Goal: Information Seeking & Learning: Learn about a topic

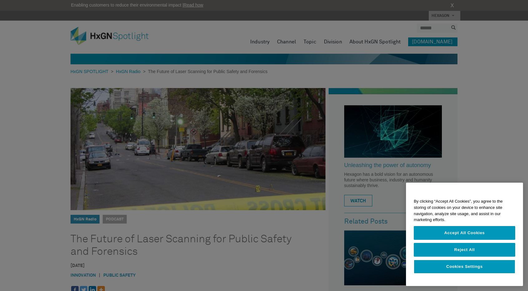
click at [112, 38] on div at bounding box center [264, 145] width 528 height 291
drag, startPoint x: 467, startPoint y: 252, endPoint x: 455, endPoint y: 250, distance: 12.1
click at [467, 252] on button "Reject All" at bounding box center [464, 250] width 101 height 14
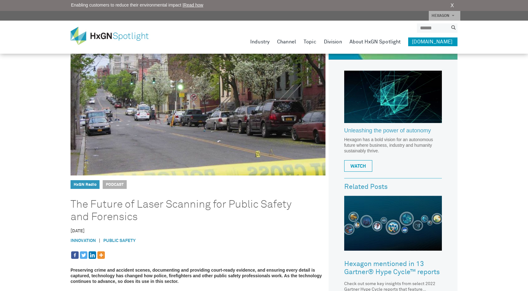
scroll to position [31, 0]
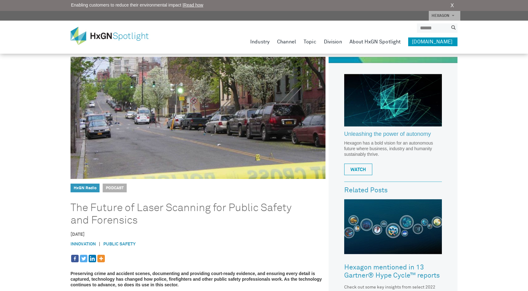
click at [120, 40] on img at bounding box center [114, 36] width 87 height 18
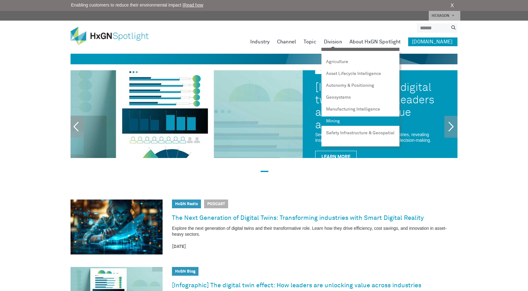
click at [339, 122] on link "Mining" at bounding box center [360, 120] width 78 height 9
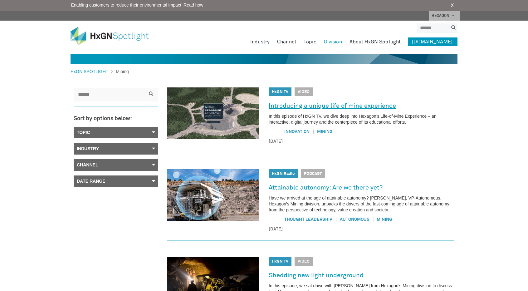
click at [333, 106] on link "Introducing a unique life of mine experience" at bounding box center [332, 106] width 127 height 10
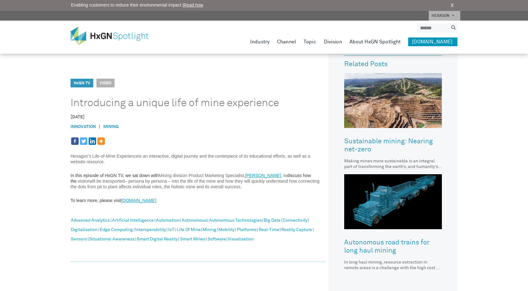
scroll to position [187, 0]
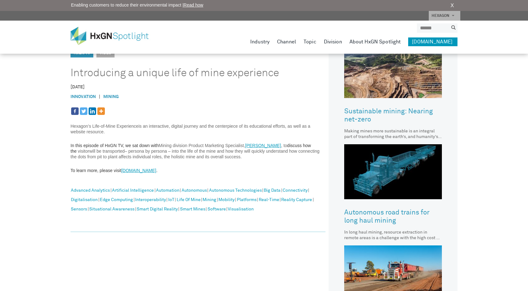
click at [156, 169] on link "www.lifeofmine.hexagon.com" at bounding box center [138, 170] width 35 height 5
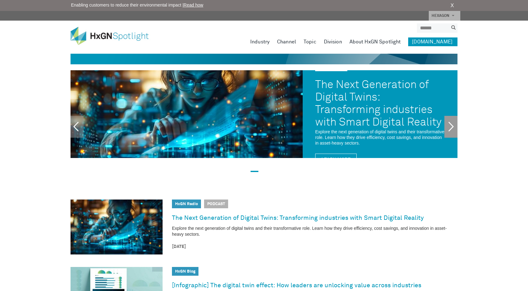
click at [446, 130] on link "Next" at bounding box center [450, 127] width 13 height 22
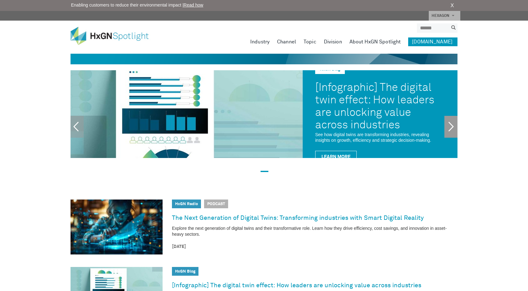
click at [446, 130] on link "Next" at bounding box center [450, 127] width 13 height 22
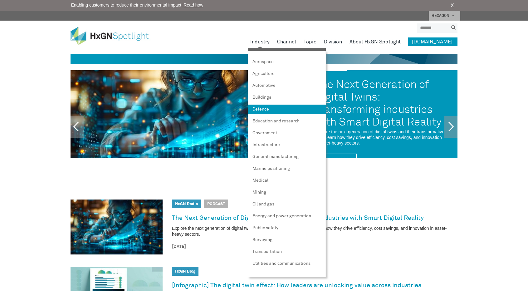
click at [275, 108] on link "Defence" at bounding box center [287, 109] width 78 height 9
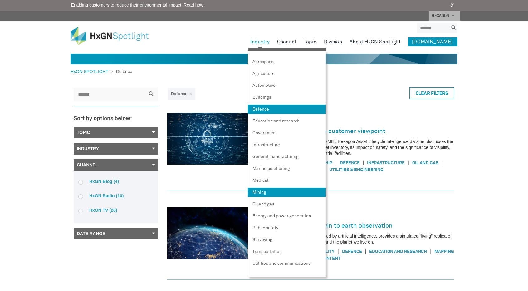
click at [278, 193] on link "Mining" at bounding box center [287, 192] width 78 height 9
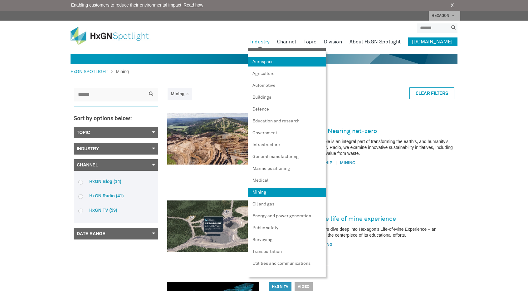
click at [280, 65] on link "Aerospace" at bounding box center [287, 61] width 78 height 9
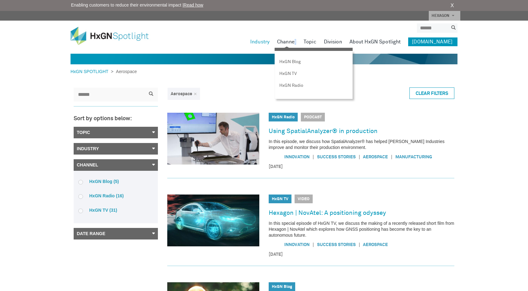
click at [296, 45] on link "Channel" at bounding box center [286, 41] width 19 height 9
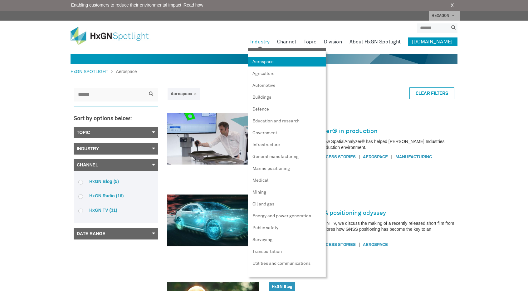
click at [265, 40] on link "Industry" at bounding box center [259, 41] width 19 height 9
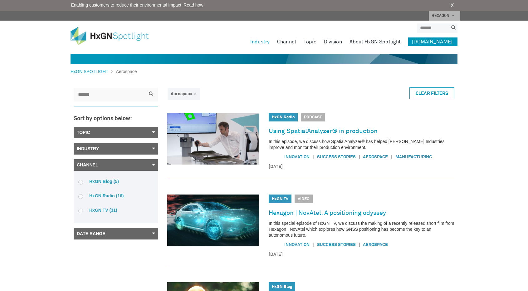
click at [196, 96] on link "×" at bounding box center [195, 94] width 3 height 4
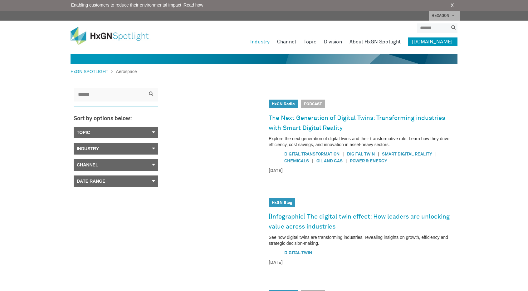
click at [129, 165] on link "Channel" at bounding box center [116, 165] width 84 height 12
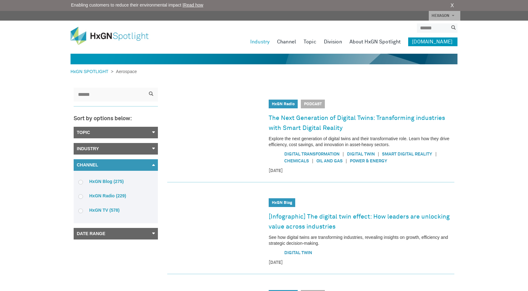
click at [129, 165] on link "Channel" at bounding box center [116, 165] width 84 height 12
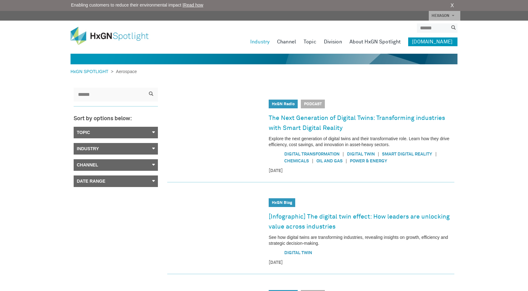
click at [124, 182] on link "Date Range" at bounding box center [116, 181] width 84 height 12
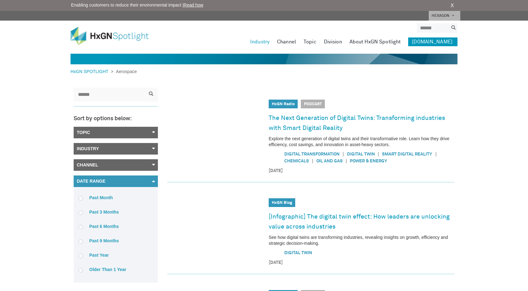
click at [124, 182] on link "Date Range" at bounding box center [116, 181] width 84 height 12
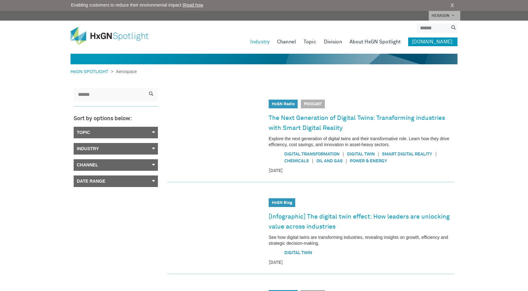
click at [133, 160] on link "Channel" at bounding box center [116, 165] width 84 height 12
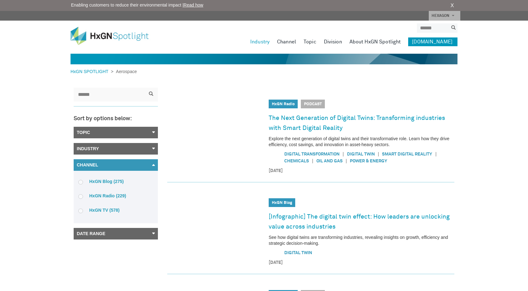
click at [110, 182] on label "HxGN Blog (275)" at bounding box center [115, 182] width 75 height 6
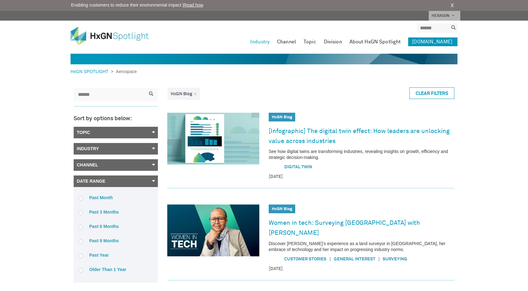
click at [112, 181] on link "Date Range" at bounding box center [116, 181] width 84 height 12
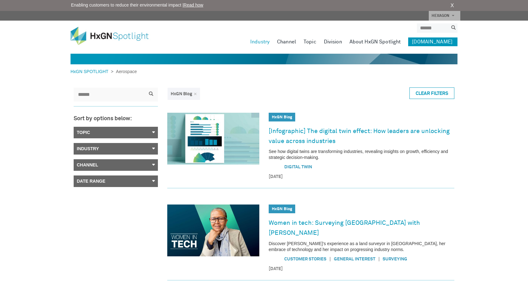
click at [194, 96] on link "×" at bounding box center [195, 94] width 3 height 4
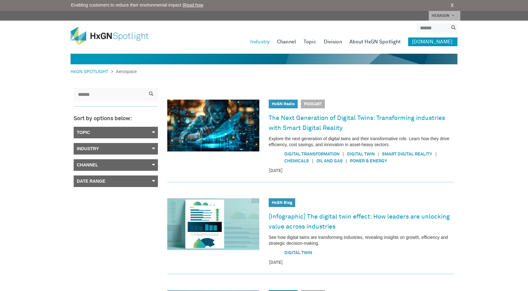
click at [144, 133] on link "Topic" at bounding box center [116, 133] width 84 height 12
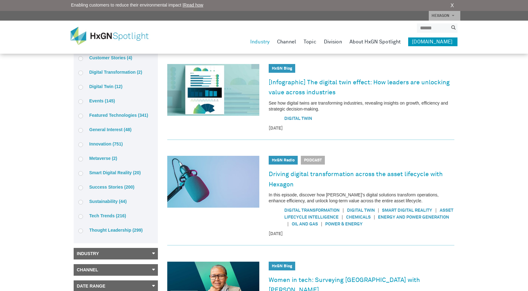
scroll to position [156, 0]
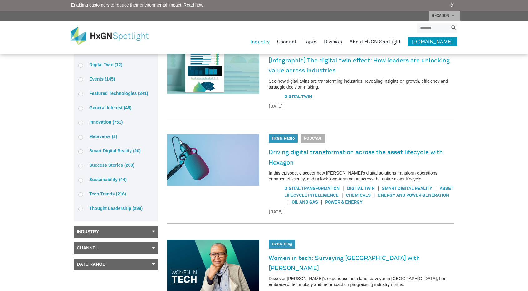
click at [83, 107] on label "General Interest (48)" at bounding box center [115, 108] width 75 height 6
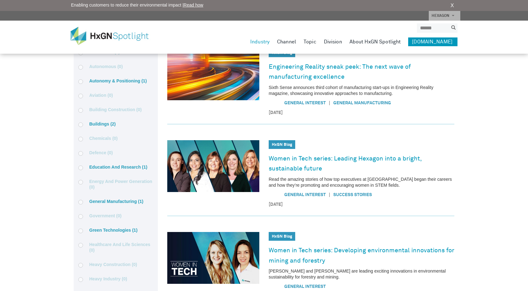
click at [81, 125] on span at bounding box center [80, 124] width 5 height 5
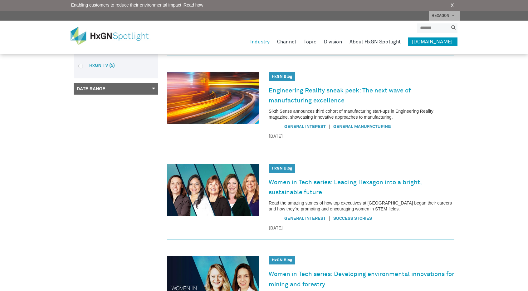
scroll to position [0, 0]
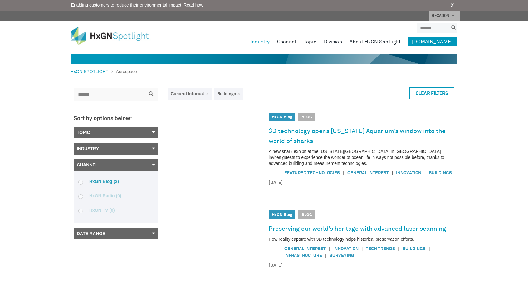
click at [238, 95] on link "×" at bounding box center [238, 94] width 3 height 4
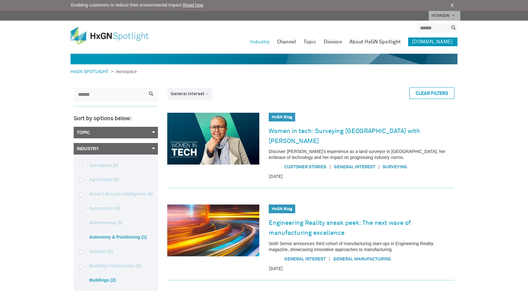
click at [206, 92] on link "×" at bounding box center [207, 94] width 3 height 4
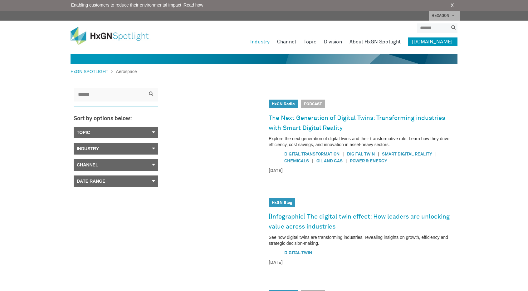
click at [142, 145] on link "Industry" at bounding box center [116, 149] width 84 height 12
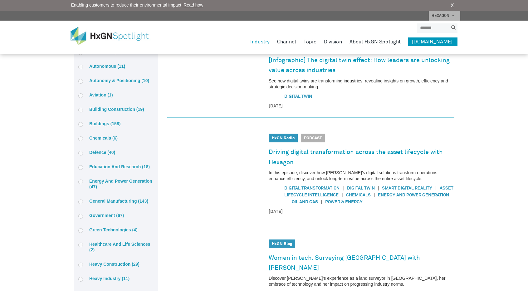
scroll to position [156, 0]
click at [100, 154] on label "Defence (40)" at bounding box center [115, 153] width 75 height 6
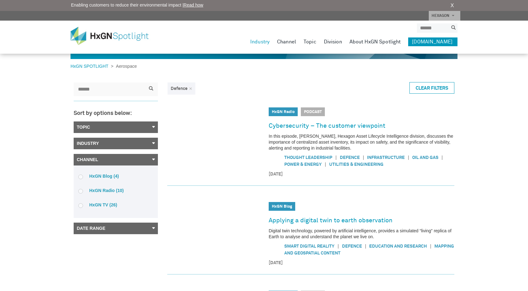
scroll to position [0, 0]
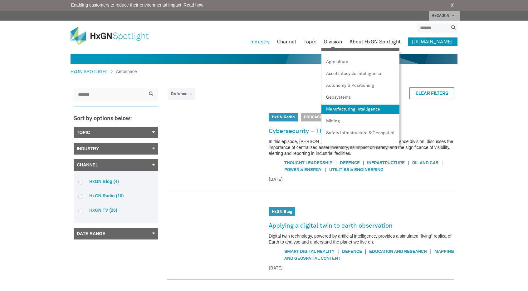
click at [349, 110] on link "Manufacturing Intelligence" at bounding box center [360, 109] width 78 height 9
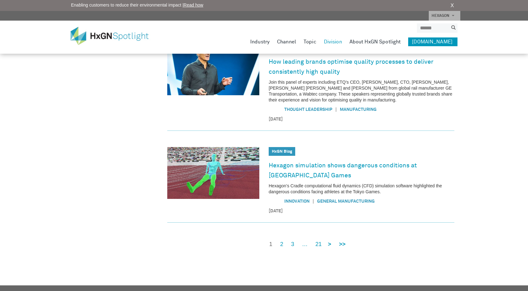
scroll to position [406, 0]
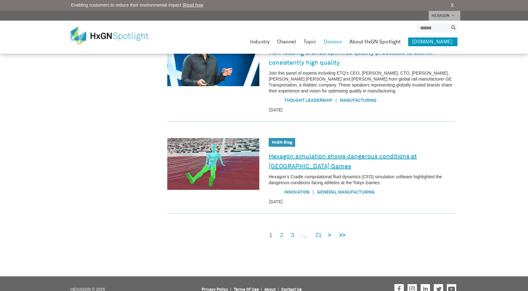
click at [366, 165] on link "Hexagon simulation shows dangerous conditions at [GEOGRAPHIC_DATA] Games" at bounding box center [362, 161] width 186 height 20
click at [282, 235] on link "2" at bounding box center [281, 235] width 3 height 8
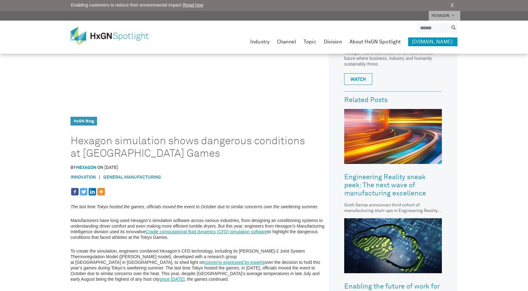
scroll to position [125, 0]
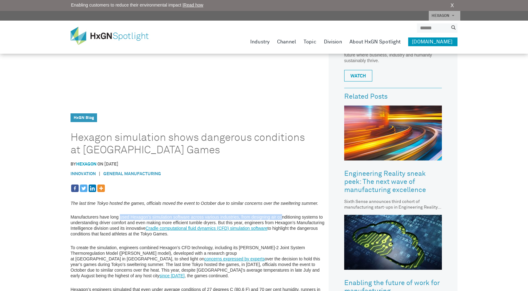
drag, startPoint x: 120, startPoint y: 214, endPoint x: 282, endPoint y: 209, distance: 162.1
drag, startPoint x: 273, startPoint y: 216, endPoint x: 276, endPoint y: 215, distance: 3.2
click at [276, 215] on p "Manufacturers have long used Hexagon’s simulation software across various indus…" at bounding box center [198, 225] width 255 height 22
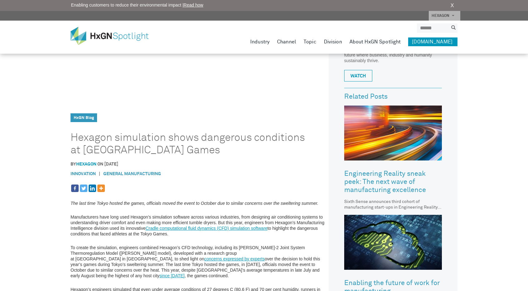
click at [156, 218] on p "Manufacturers have long used Hexagon’s simulation software across various indus…" at bounding box center [198, 225] width 255 height 22
drag, startPoint x: 174, startPoint y: 219, endPoint x: 180, endPoint y: 218, distance: 6.1
click at [180, 218] on p "Manufacturers have long used Hexagon’s simulation software across various indus…" at bounding box center [198, 225] width 255 height 22
click at [169, 222] on p "Manufacturers have long used Hexagon’s simulation software across various indus…" at bounding box center [198, 225] width 255 height 22
drag, startPoint x: 114, startPoint y: 231, endPoint x: 122, endPoint y: 234, distance: 9.3
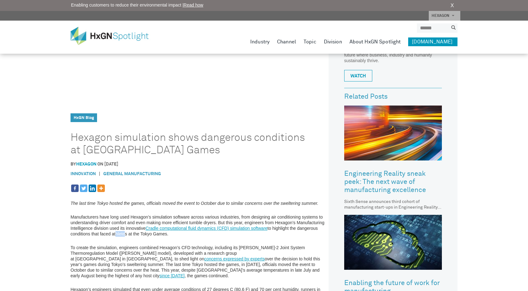
click at [122, 234] on p "Manufacturers have long used Hexagon’s simulation software across various indus…" at bounding box center [198, 225] width 255 height 22
click at [100, 221] on p "Manufacturers have long used Hexagon’s simulation software across various indus…" at bounding box center [198, 225] width 255 height 22
drag, startPoint x: 120, startPoint y: 246, endPoint x: 147, endPoint y: 241, distance: 27.8
click at [107, 250] on p "To create the simulation, engineers combined Hexagon’s CFD technology, includin…" at bounding box center [198, 262] width 255 height 34
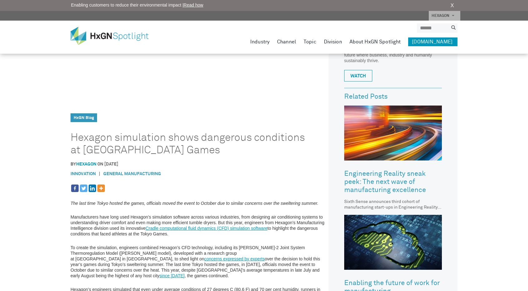
drag, startPoint x: 132, startPoint y: 244, endPoint x: 136, endPoint y: 244, distance: 3.4
click at [132, 245] on p "To create the simulation, engineers combined Hexagon’s CFD technology, includin…" at bounding box center [198, 262] width 255 height 34
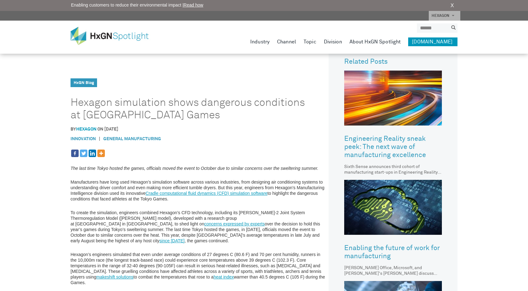
scroll to position [0, 0]
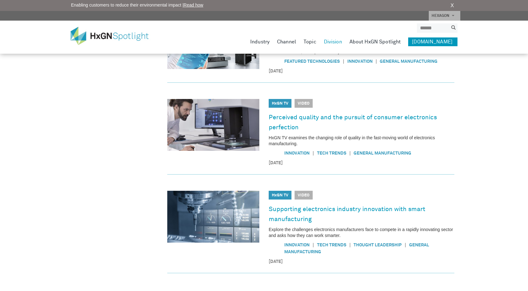
scroll to position [408, 0]
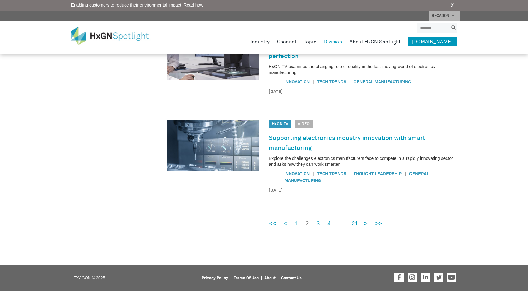
click at [315, 222] on div "<< < 1 2 3 4 … 21 > >>" at bounding box center [323, 218] width 120 height 17
click at [319, 226] on link "3" at bounding box center [317, 224] width 3 height 8
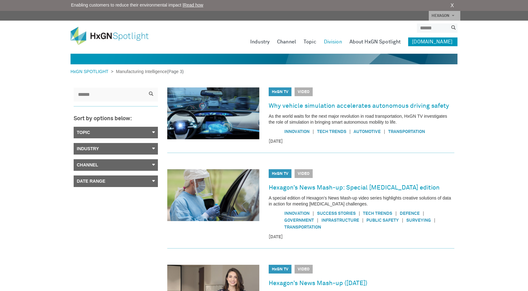
click at [373, 38] on link "About HxGN Spotlight" at bounding box center [375, 41] width 51 height 9
